Goal: Transaction & Acquisition: Purchase product/service

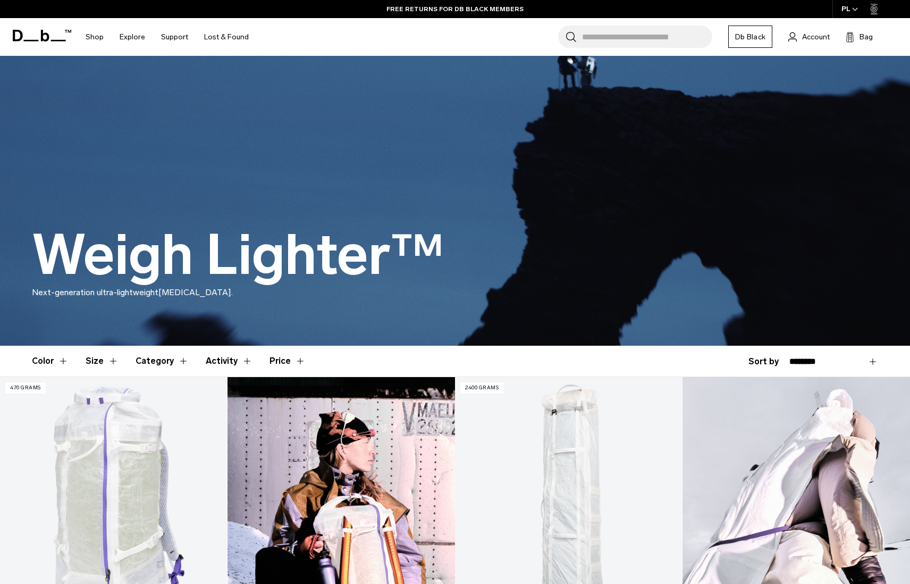
scroll to position [20, 0]
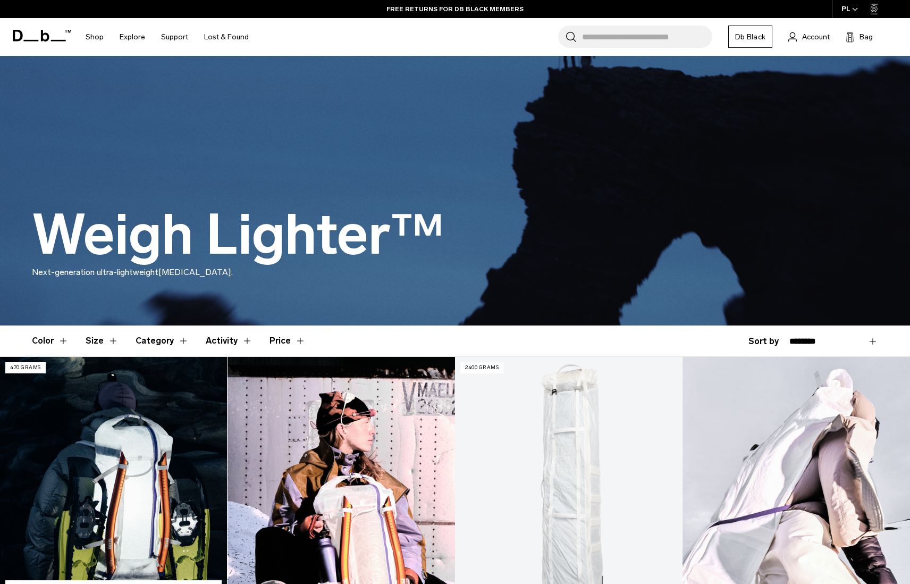
click at [110, 393] on link "Weigh Lighter Backpack 25L" at bounding box center [113, 483] width 227 height 252
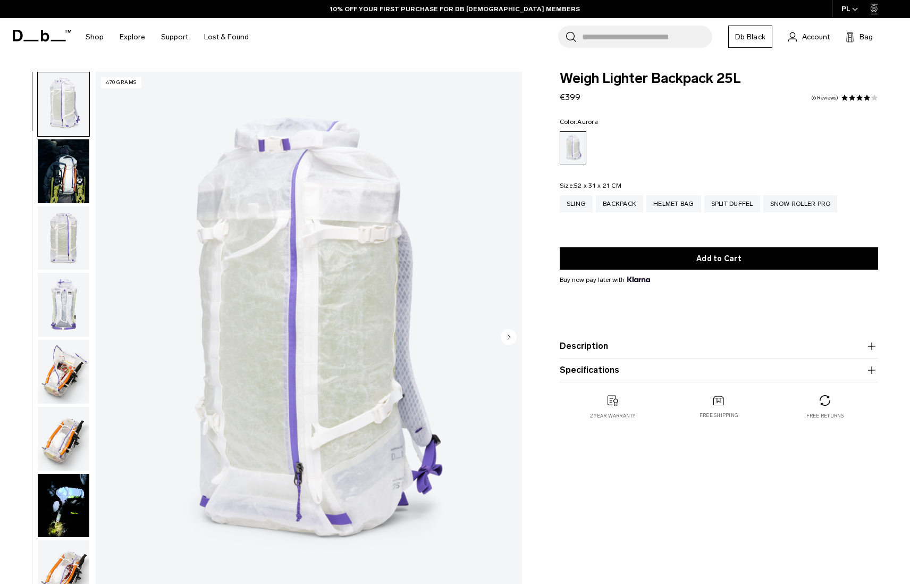
click at [77, 182] on img "button" at bounding box center [64, 171] width 52 height 64
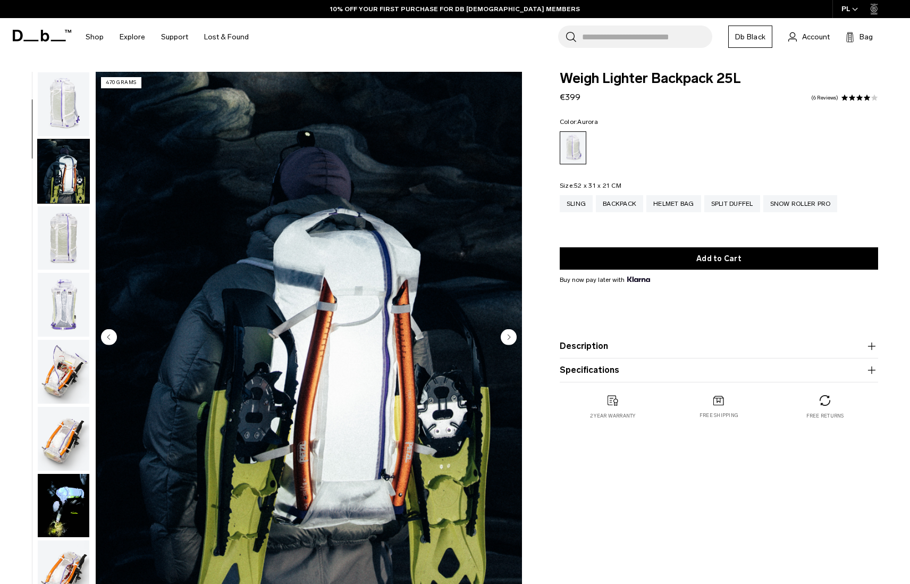
scroll to position [68, 0]
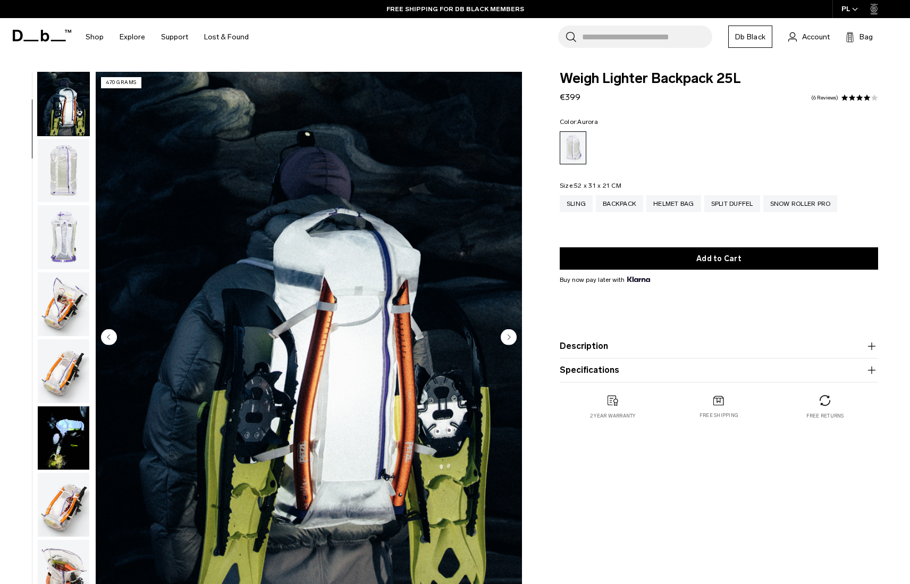
click at [66, 223] on img "button" at bounding box center [64, 237] width 52 height 64
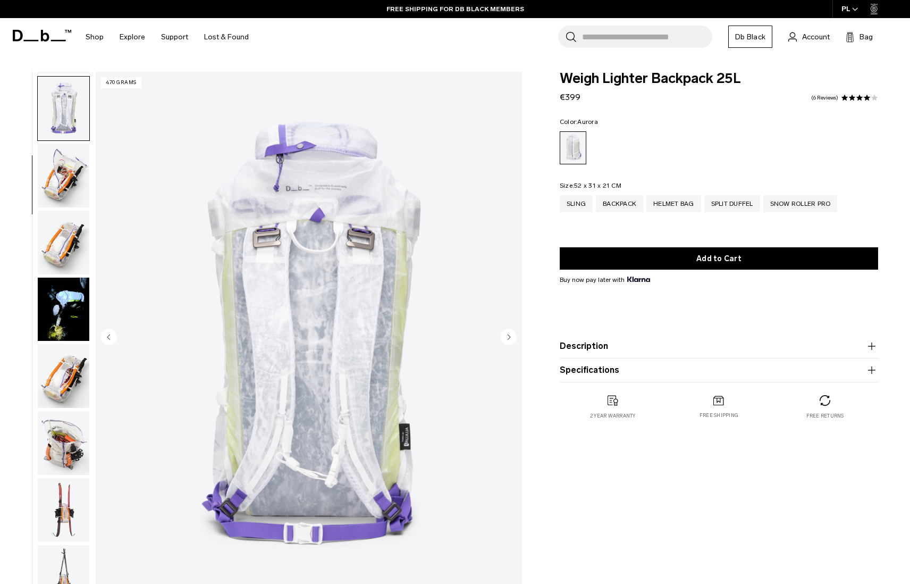
scroll to position [202, 0]
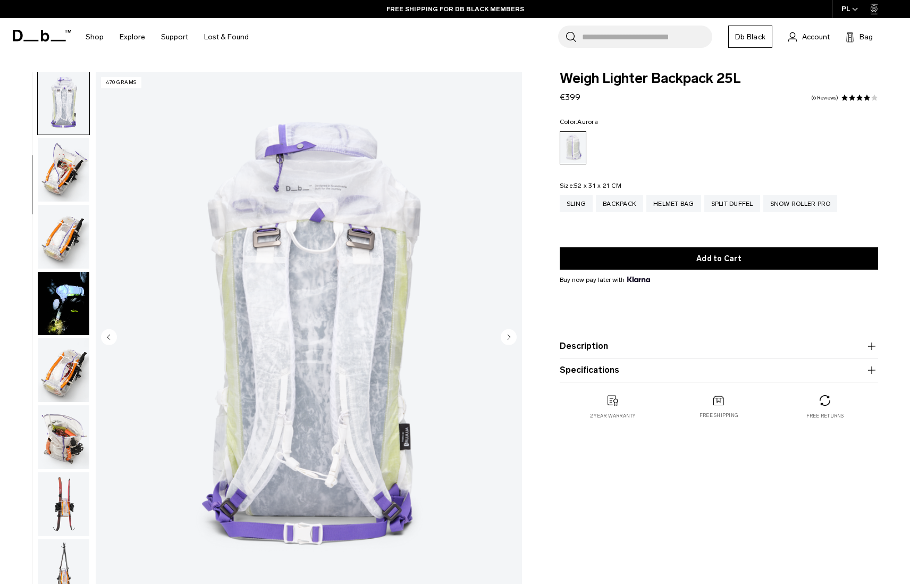
click at [60, 178] on img "button" at bounding box center [64, 170] width 52 height 64
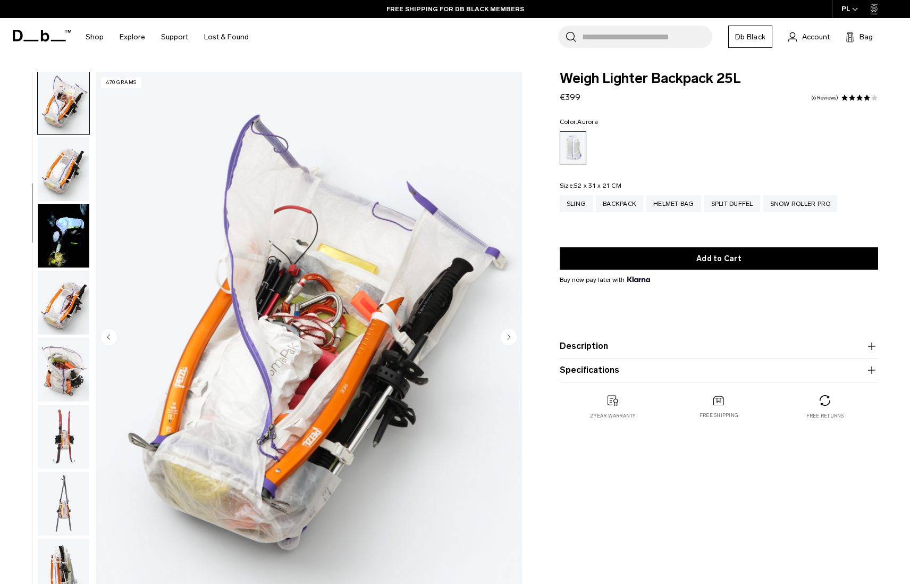
click at [63, 186] on img "button" at bounding box center [64, 169] width 52 height 64
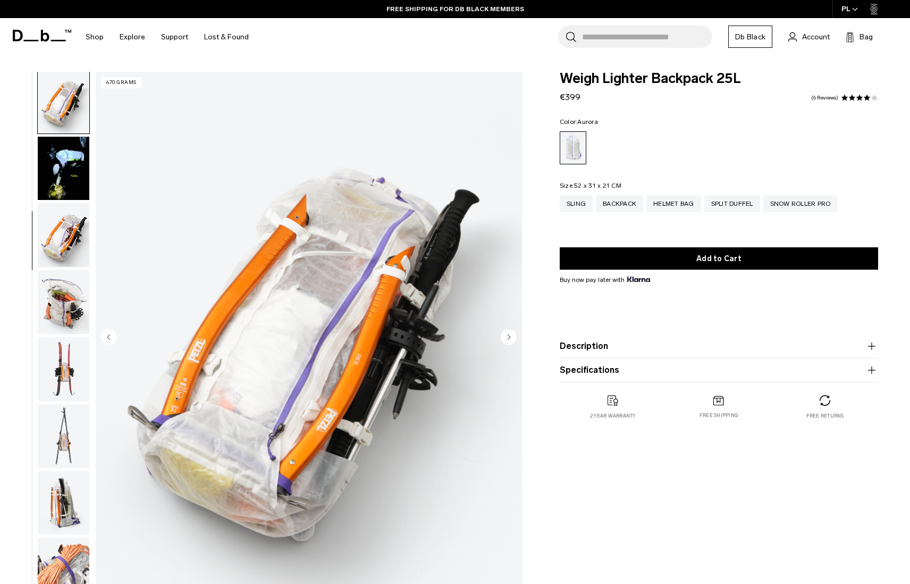
click at [63, 186] on img "button" at bounding box center [64, 169] width 52 height 64
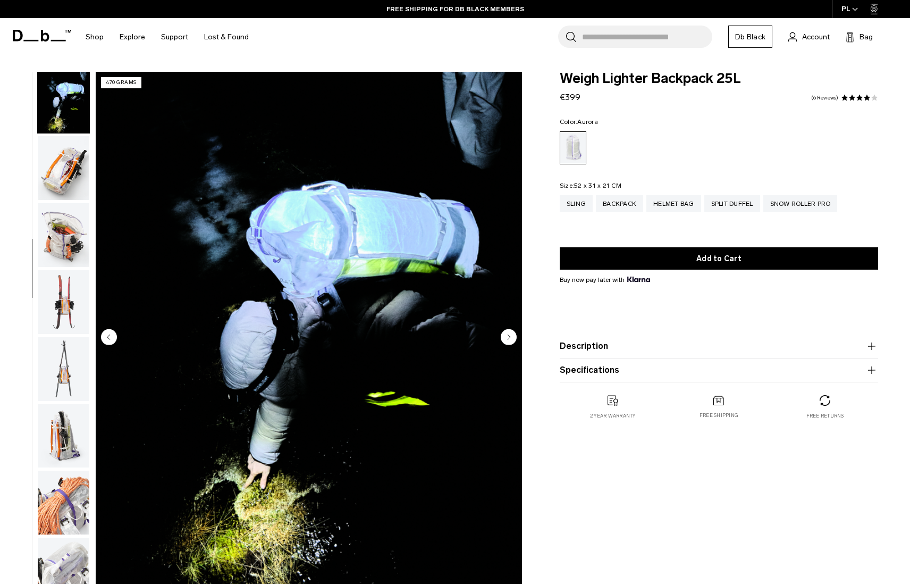
click at [63, 186] on img "button" at bounding box center [64, 168] width 52 height 64
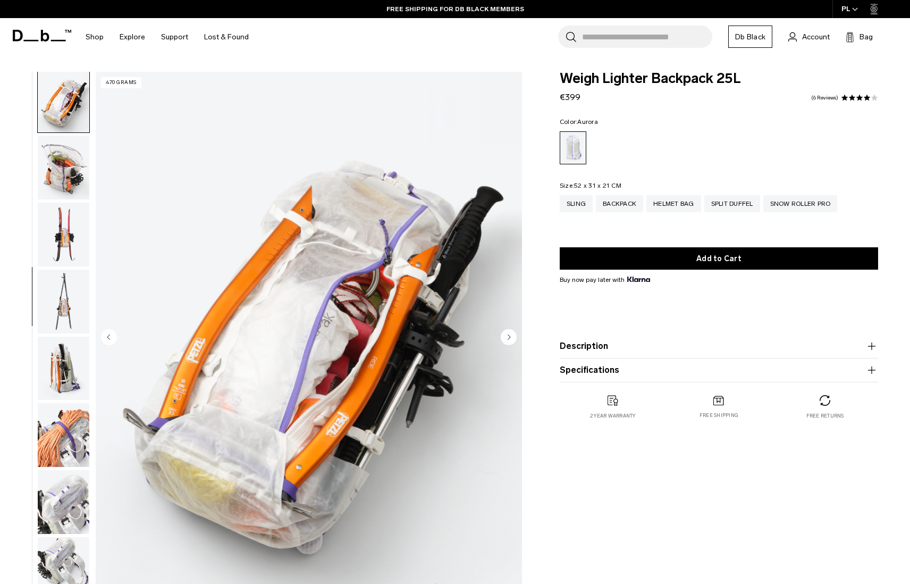
click at [63, 186] on img "button" at bounding box center [64, 168] width 52 height 64
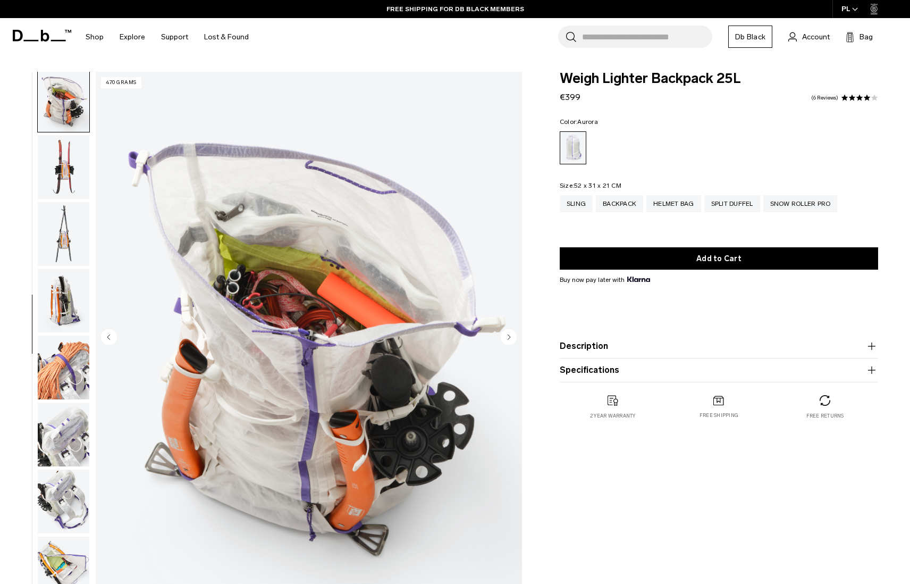
click at [63, 186] on img "button" at bounding box center [64, 167] width 52 height 64
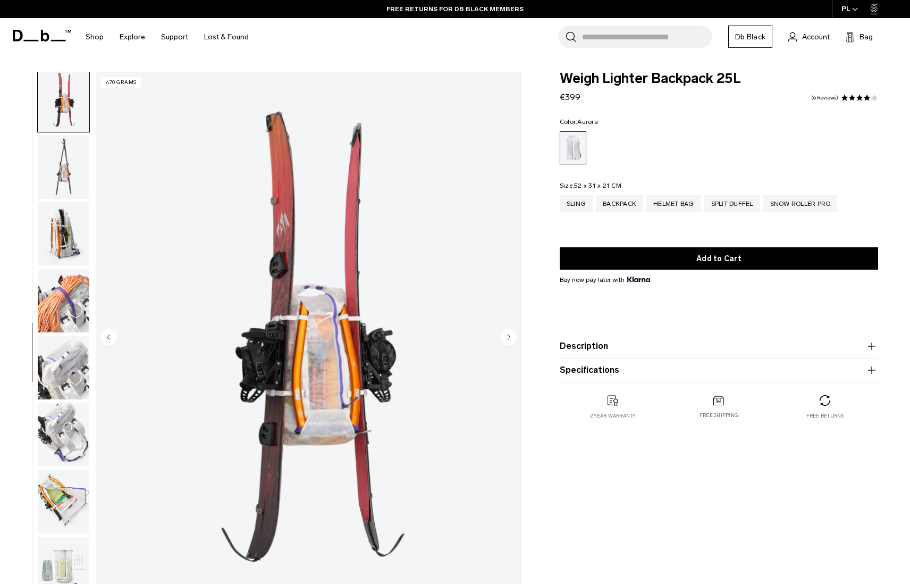
click at [63, 186] on img "button" at bounding box center [64, 167] width 52 height 64
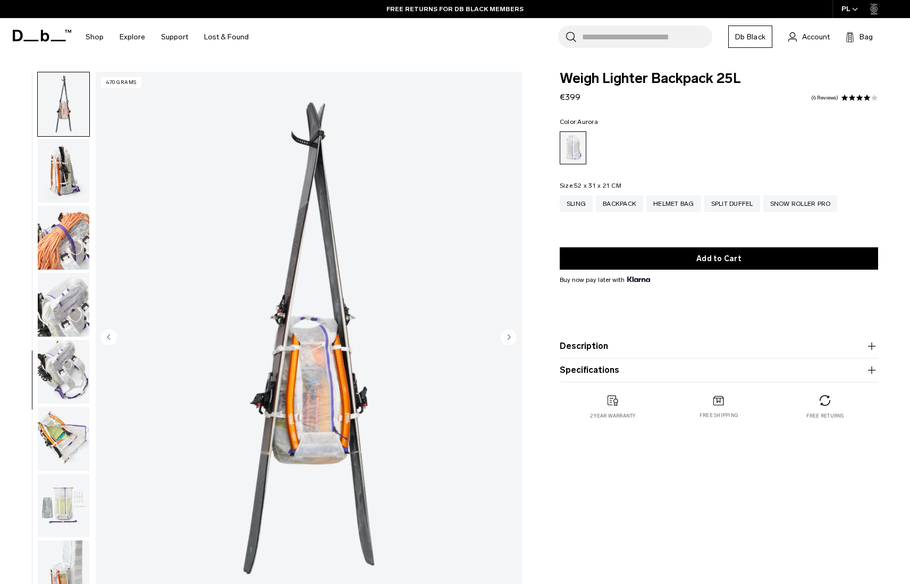
click at [63, 186] on img "button" at bounding box center [64, 171] width 52 height 64
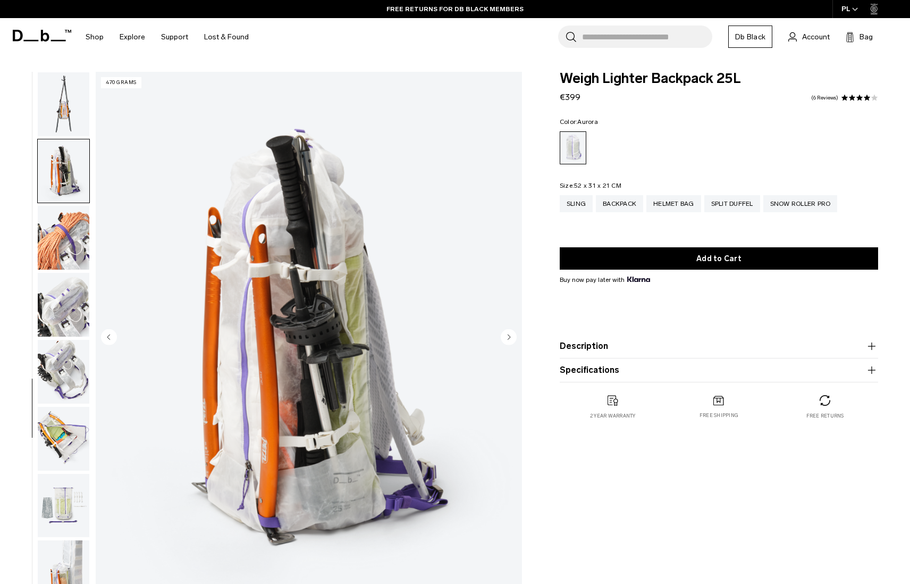
scroll to position [678, 0]
click at [60, 206] on img "button" at bounding box center [64, 238] width 52 height 64
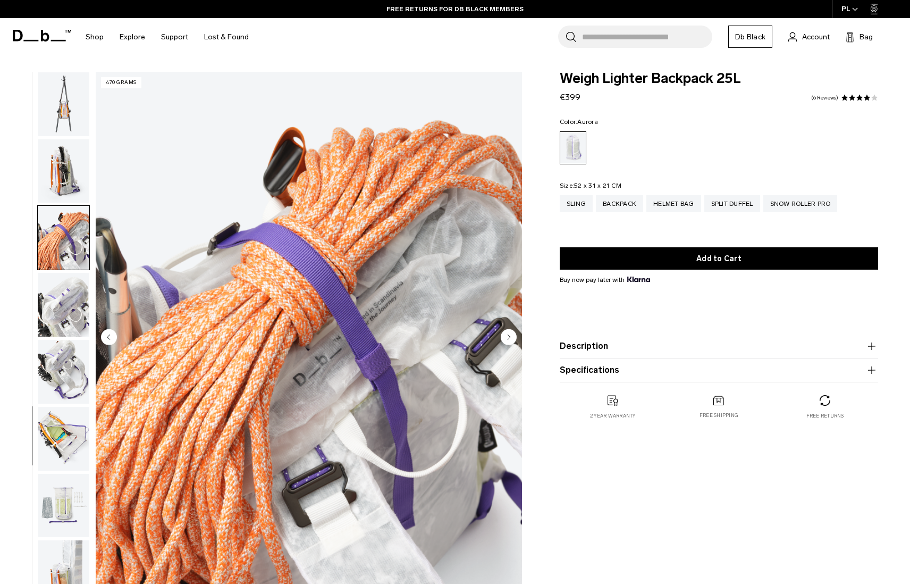
click at [61, 259] on img "button" at bounding box center [64, 238] width 52 height 64
click at [57, 300] on img "button" at bounding box center [64, 305] width 52 height 64
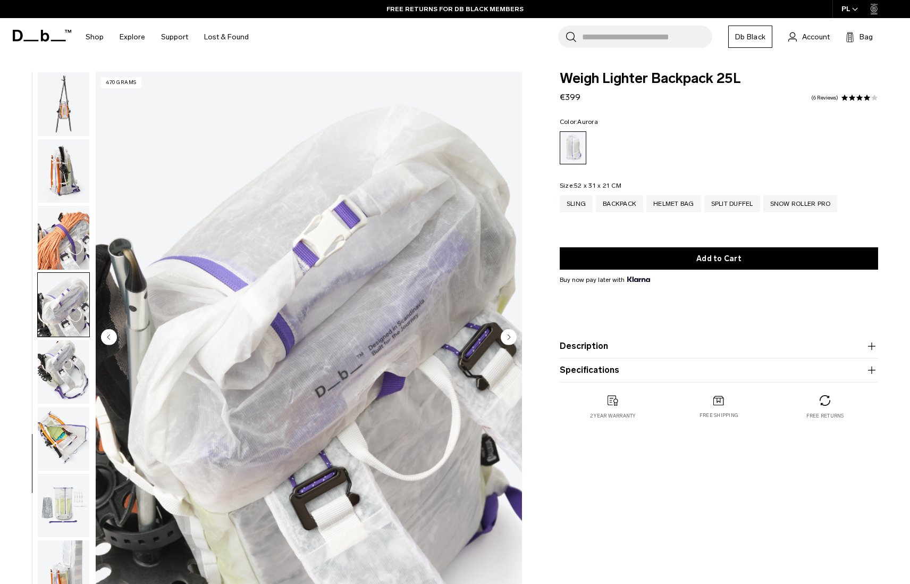
click at [61, 352] on img "button" at bounding box center [64, 372] width 52 height 64
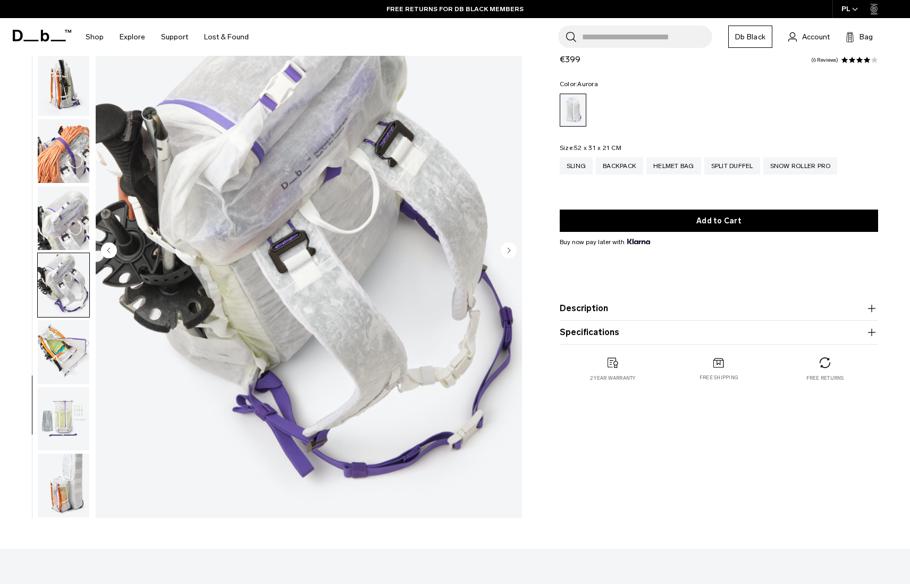
scroll to position [87, 0]
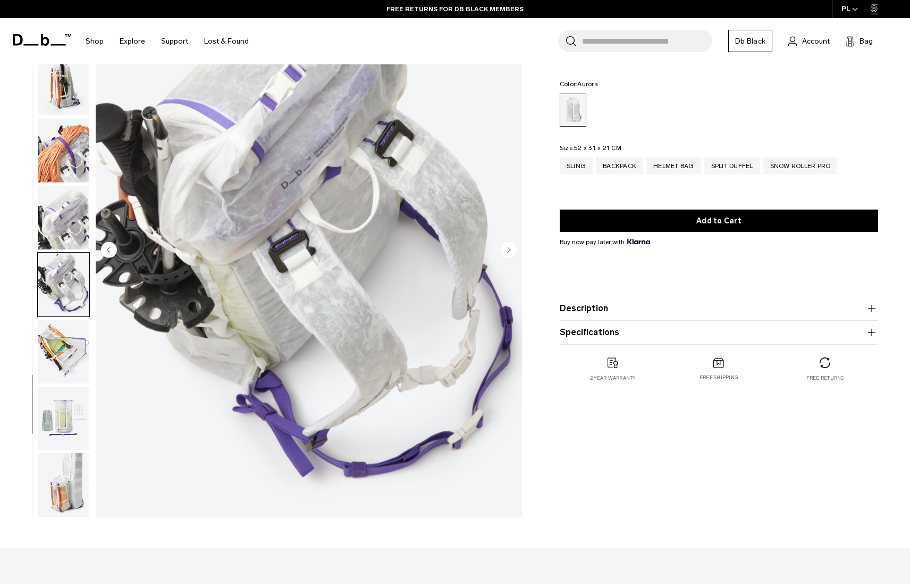
click at [65, 328] on img "button" at bounding box center [64, 352] width 52 height 64
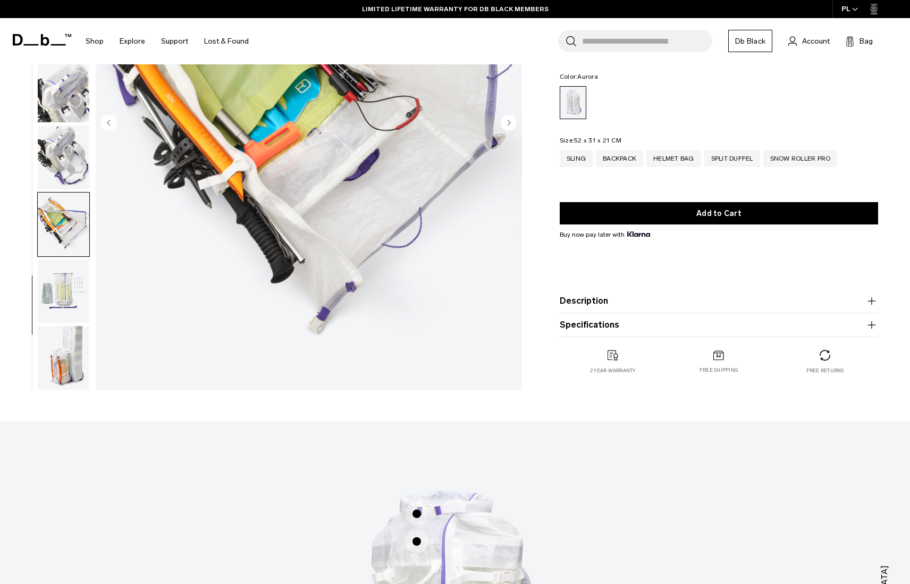
scroll to position [215, 0]
